Goal: Find specific fact: Find specific fact

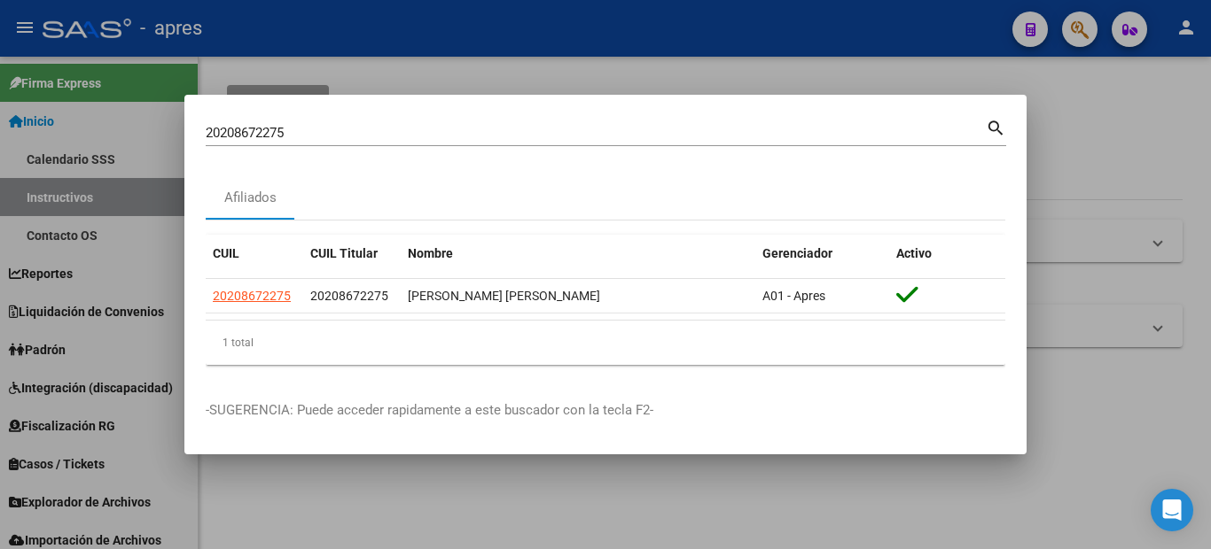
click at [0, 182] on div at bounding box center [605, 274] width 1211 height 549
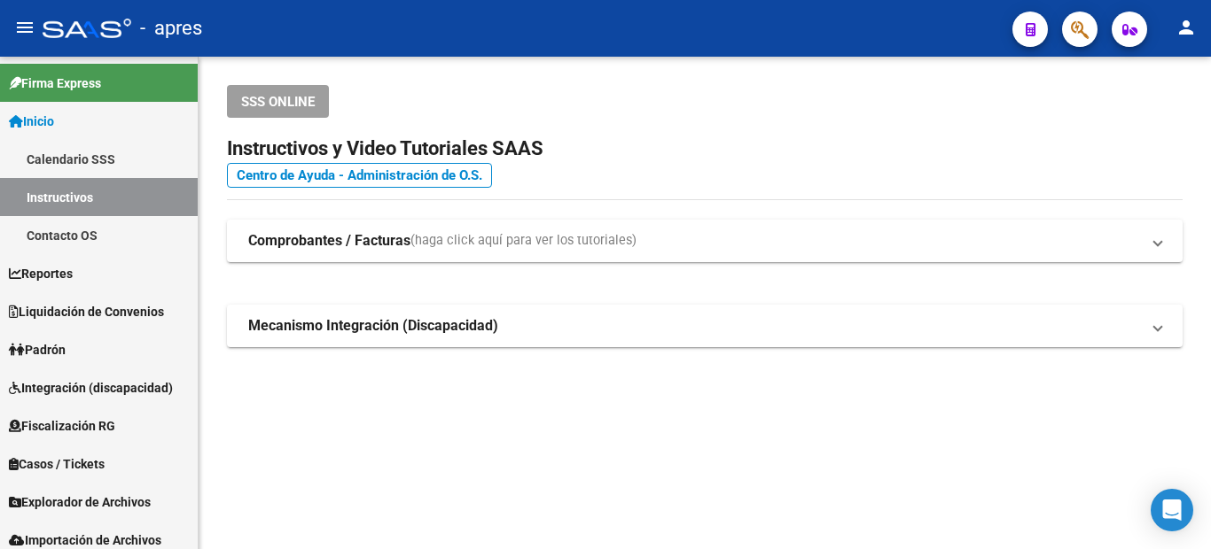
click at [1088, 26] on icon "button" at bounding box center [1080, 29] width 18 height 20
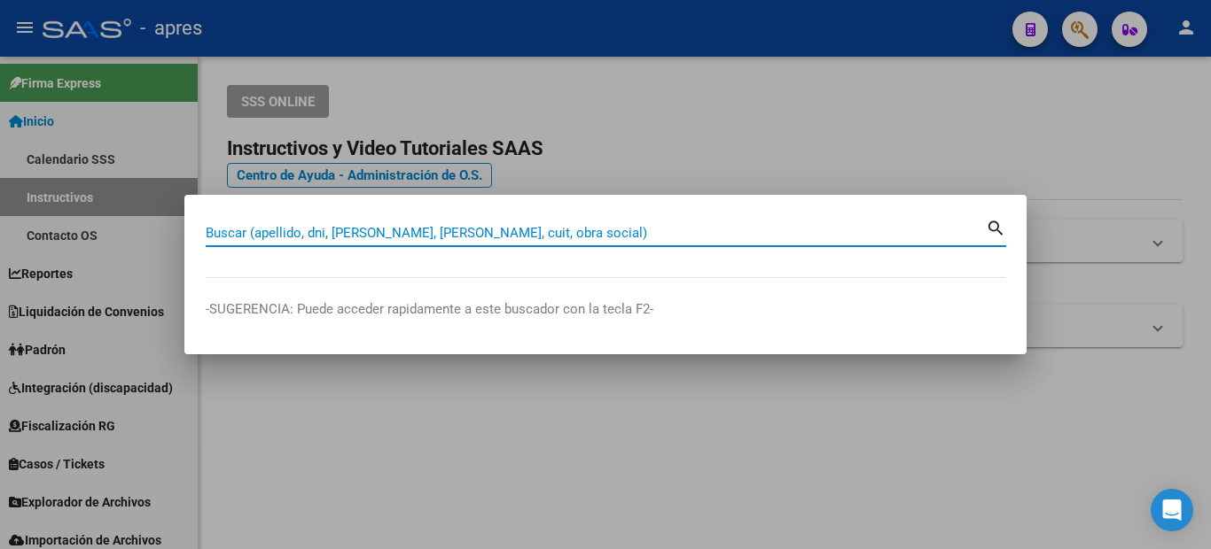
paste input "34517387"
type input "34517387"
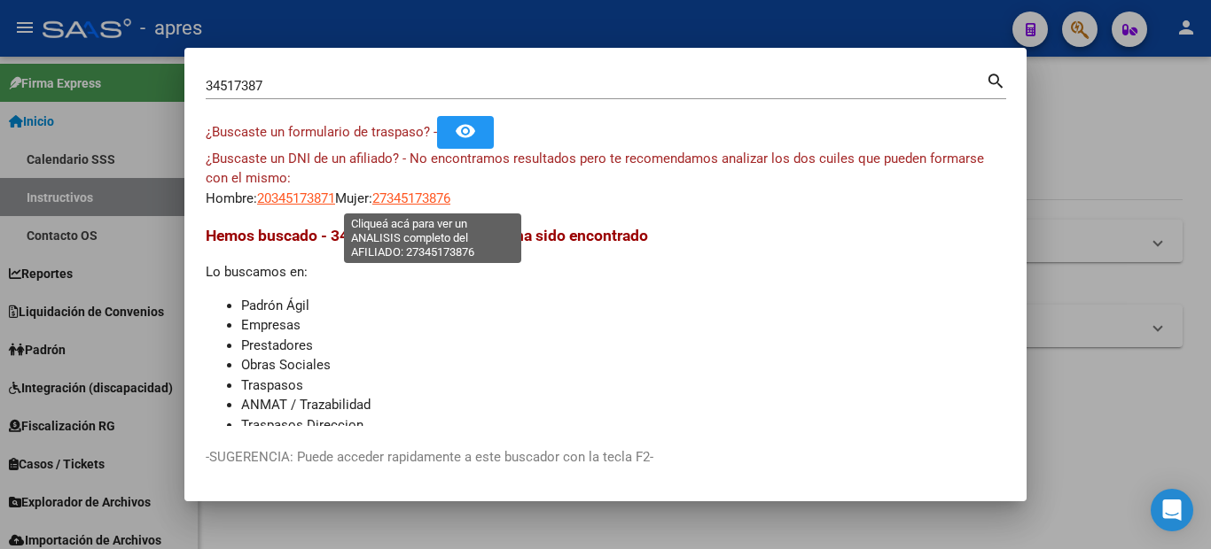
click at [400, 195] on span "27345173876" at bounding box center [411, 199] width 78 height 16
type textarea "27345173876"
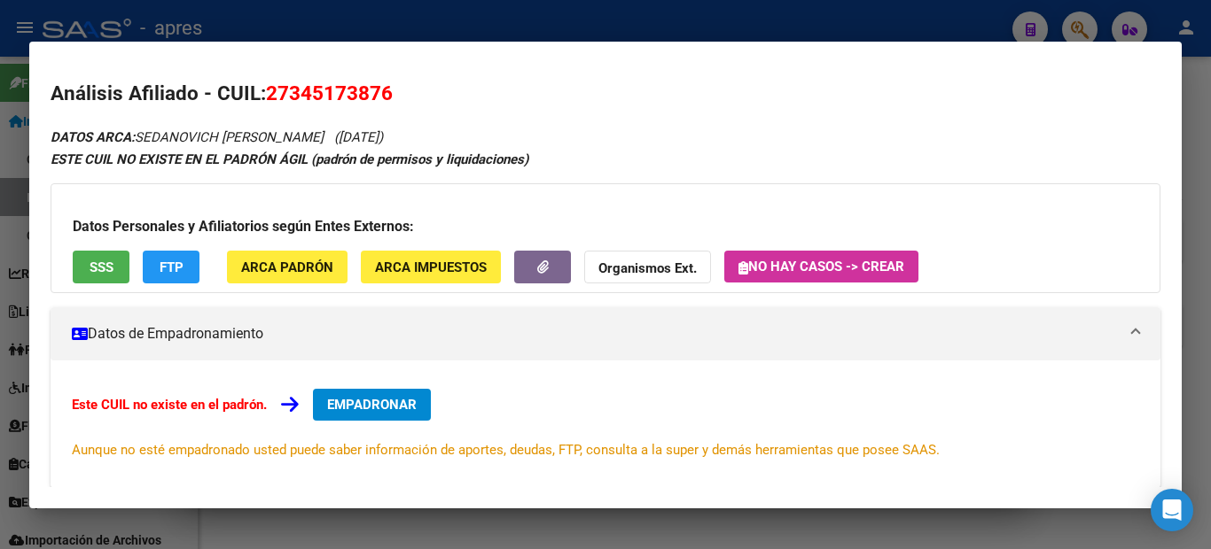
drag, startPoint x: 409, startPoint y: 86, endPoint x: 276, endPoint y: 72, distance: 134.6
click at [276, 72] on mat-dialog-content "Análisis Afiliado - CUIL: 27345173876 DATOS ARCA: SEDANOVICH [PERSON_NAME] ([DA…" at bounding box center [605, 275] width 1152 height 425
copy span "27345173876"
